Goal: Find specific page/section: Find specific page/section

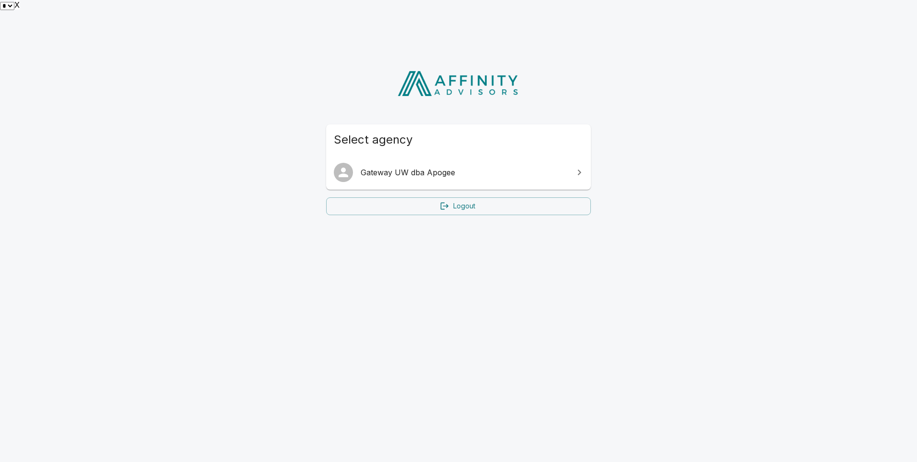
click at [469, 167] on span "Gateway UW dba Apogee" at bounding box center [464, 173] width 207 height 12
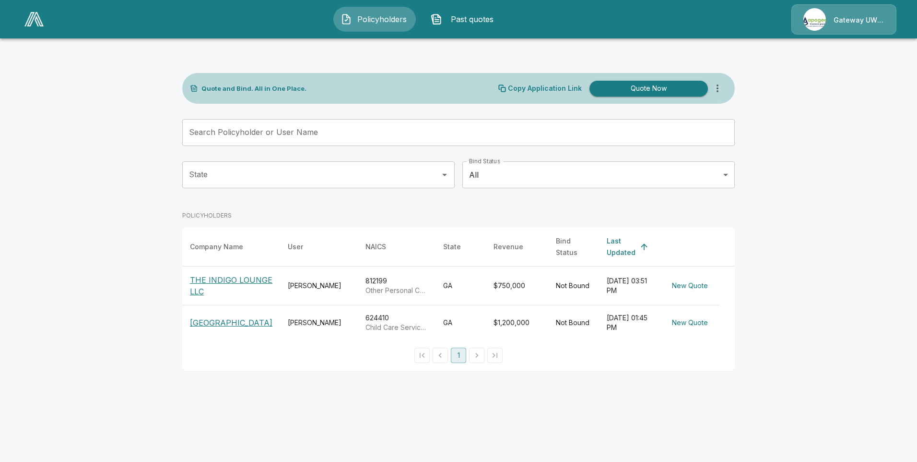
click at [225, 274] on p "THE INDIGO LOUNGE LLC" at bounding box center [231, 285] width 83 height 23
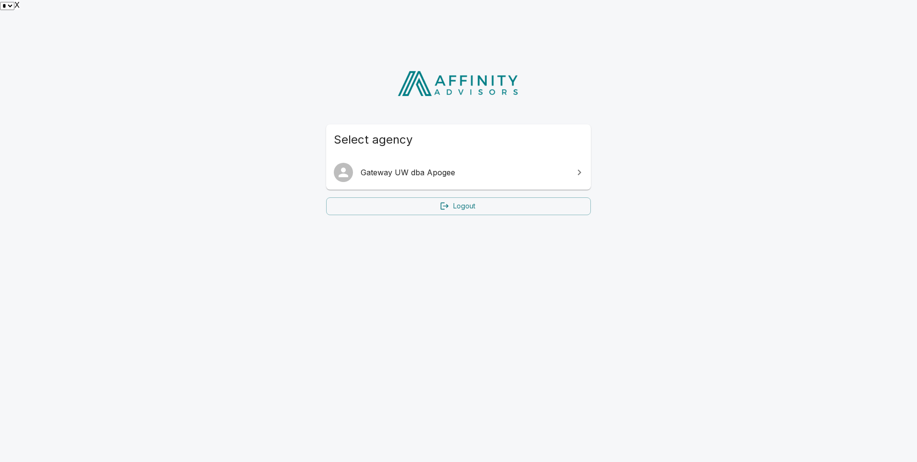
drag, startPoint x: 82, startPoint y: 339, endPoint x: 95, endPoint y: 324, distance: 19.7
click at [82, 265] on html "* * * * * * * * * * * * * * * * * * * * * * * * * * * * * * * * * * * * * * * *…" at bounding box center [458, 132] width 917 height 265
